Goal: Task Accomplishment & Management: Manage account settings

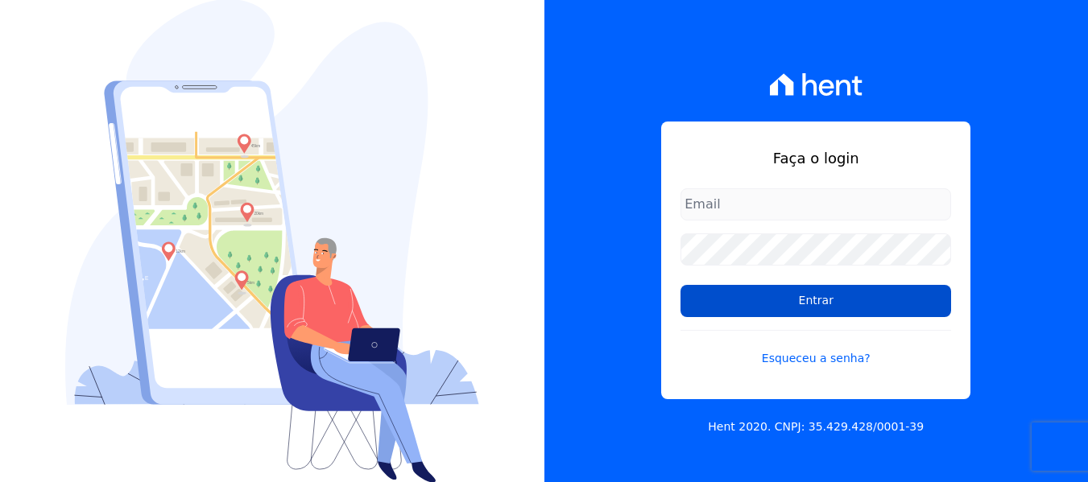
type input "simoneferreira@salgadoempreendimentos.com"
click at [731, 297] on input "Entrar" at bounding box center [815, 301] width 271 height 32
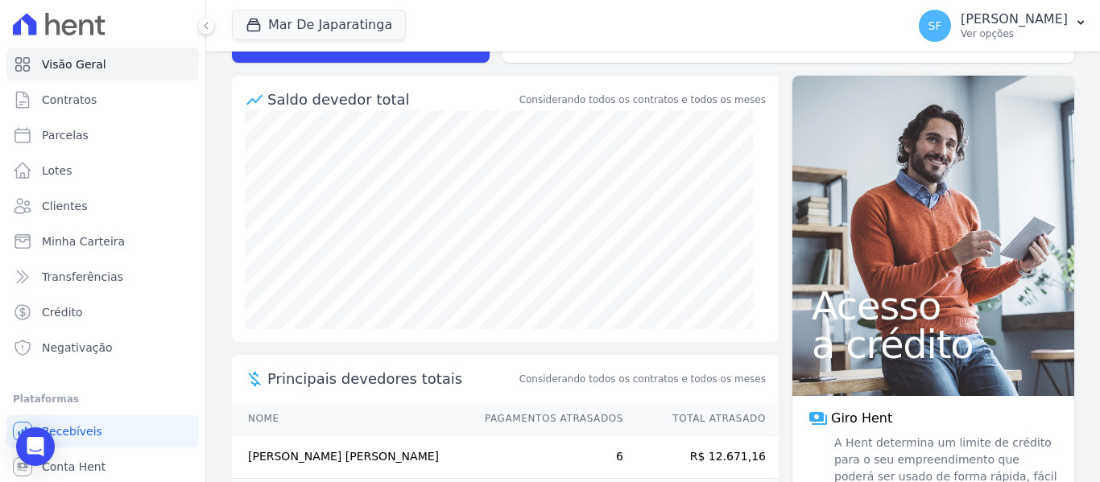
scroll to position [18, 0]
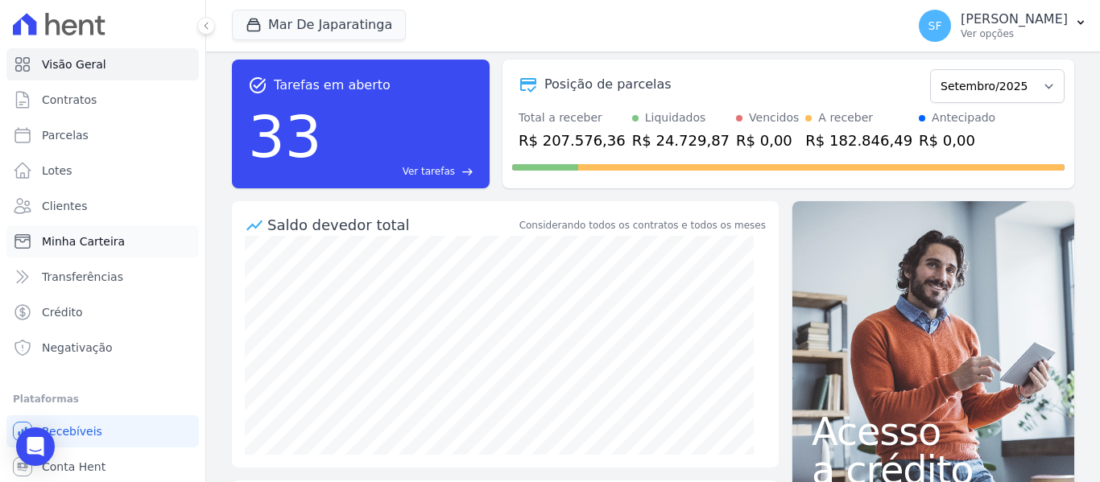
click at [94, 250] on link "Minha Carteira" at bounding box center [102, 241] width 192 height 32
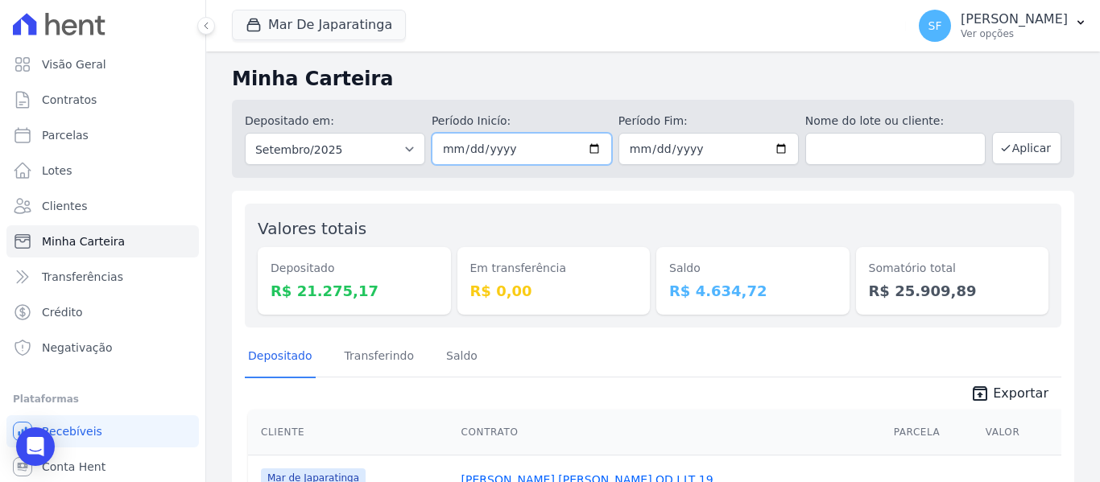
click at [587, 147] on input "2025-09-01" at bounding box center [522, 149] width 180 height 32
type input "[DATE]"
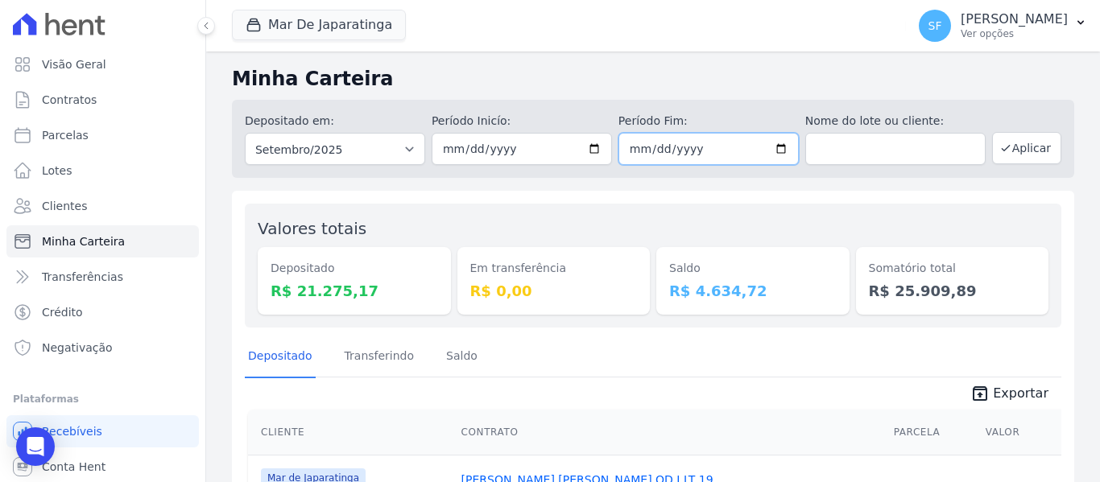
click at [777, 151] on input "2025-09-30" at bounding box center [708, 149] width 180 height 32
type input "[DATE]"
click at [1019, 153] on button "Aplicar" at bounding box center [1026, 148] width 69 height 32
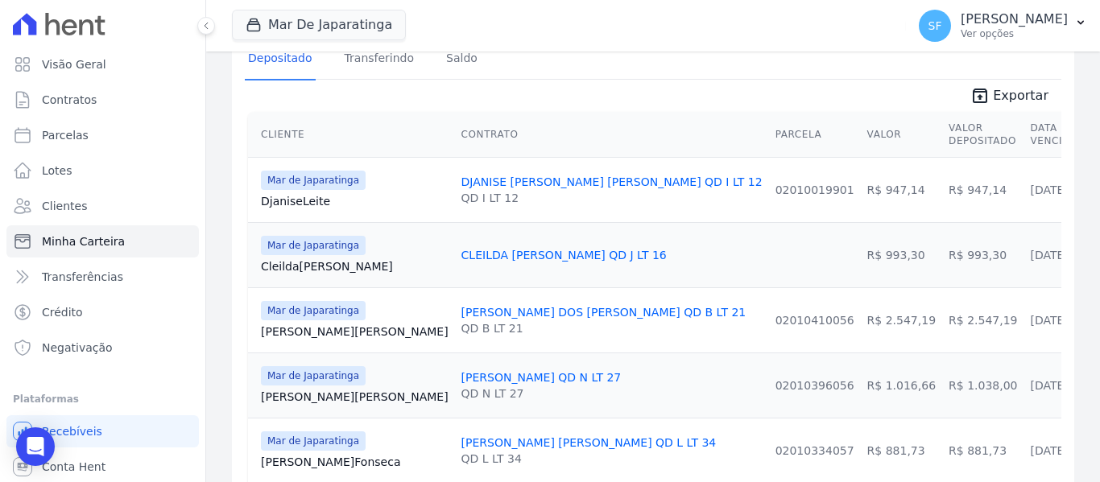
scroll to position [322, 0]
